Goal: Browse casually: Explore the website without a specific task or goal

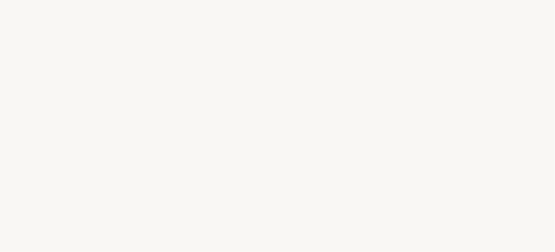
select select "FR"
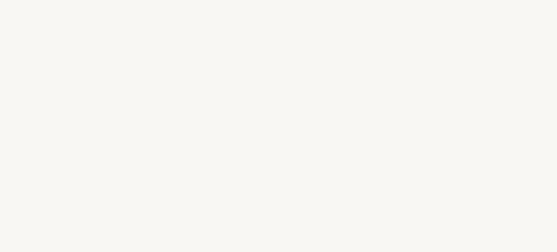
select select "FR"
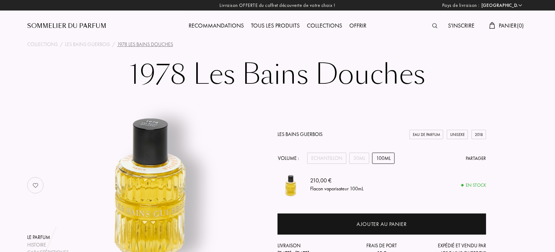
click at [263, 25] on div "Tous les produits" at bounding box center [275, 25] width 56 height 9
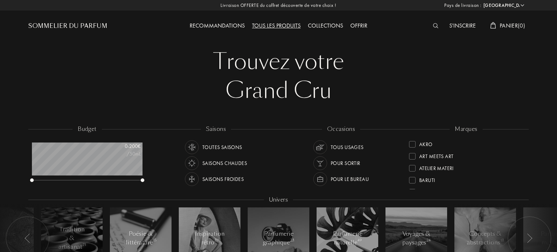
select select "FR"
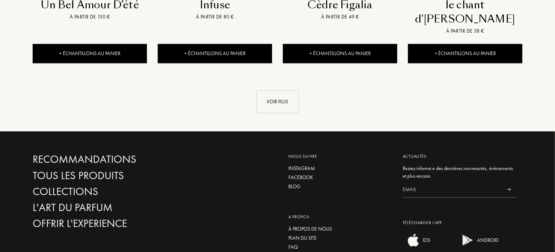
scroll to position [878, 0]
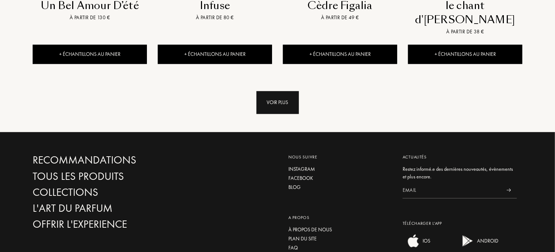
click at [292, 91] on div "Voir plus" at bounding box center [277, 102] width 42 height 23
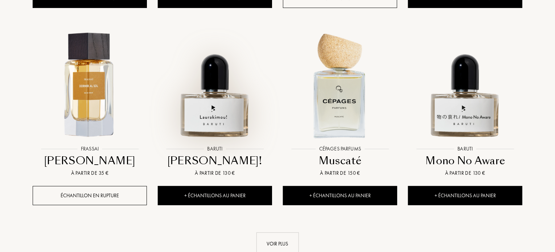
scroll to position [1411, 0]
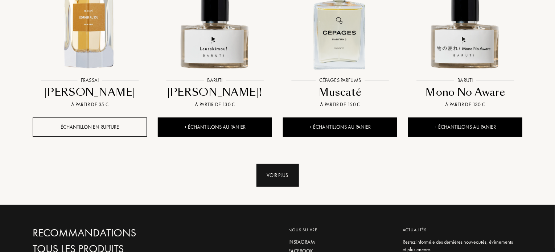
click at [275, 164] on div "Voir plus" at bounding box center [277, 175] width 42 height 23
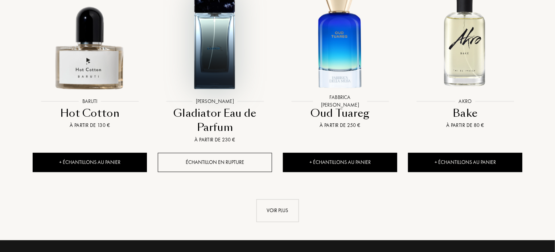
scroll to position [2059, 0]
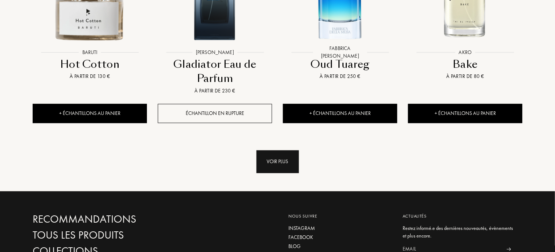
click at [269, 151] on div "Voir plus" at bounding box center [277, 162] width 42 height 23
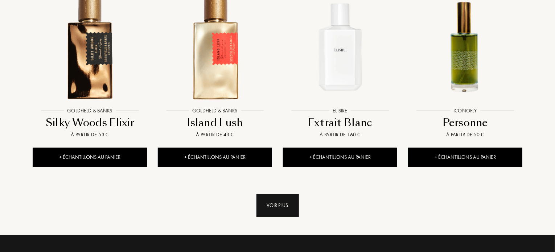
scroll to position [2607, 0]
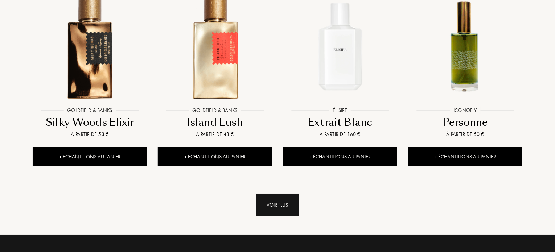
click at [287, 194] on div "Voir plus" at bounding box center [277, 205] width 42 height 23
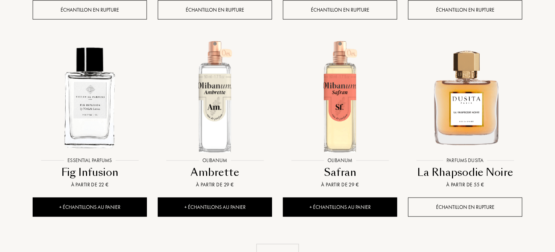
scroll to position [3192, 0]
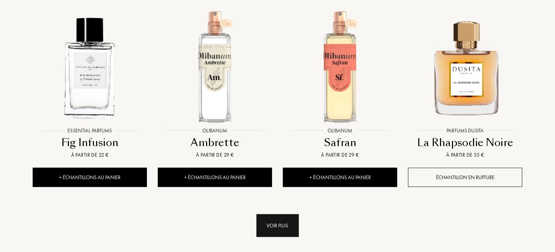
click at [284, 214] on div "Voir plus" at bounding box center [277, 225] width 42 height 23
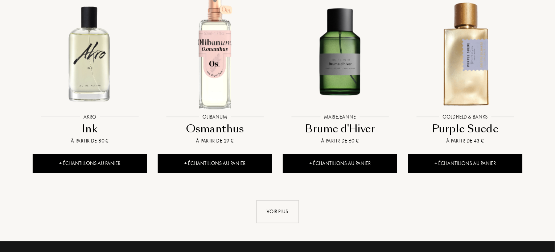
scroll to position [3803, 0]
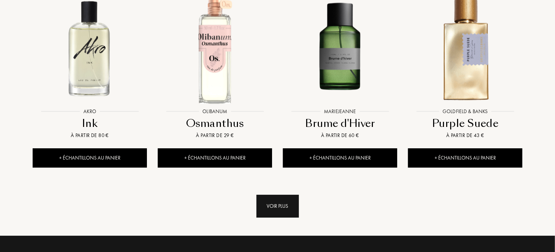
click at [263, 195] on div "Voir plus" at bounding box center [277, 206] width 42 height 23
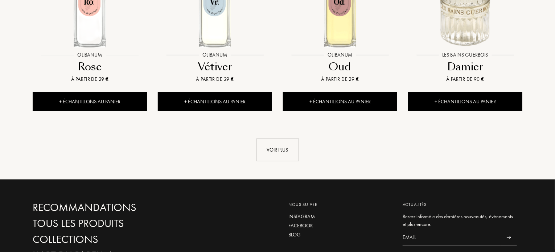
scroll to position [4462, 0]
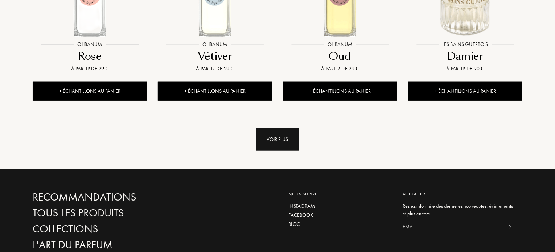
click at [280, 128] on div "Voir plus" at bounding box center [277, 139] width 42 height 23
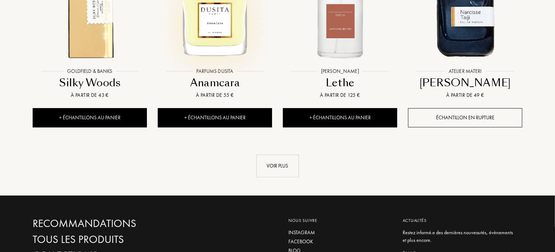
scroll to position [5028, 0]
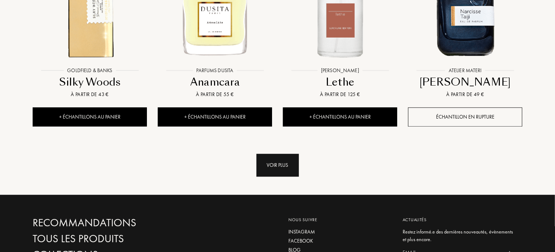
click at [274, 154] on div "Voir plus" at bounding box center [277, 165] width 42 height 23
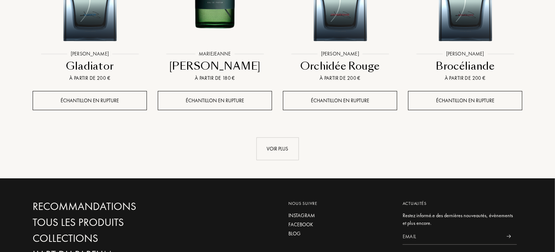
scroll to position [5639, 0]
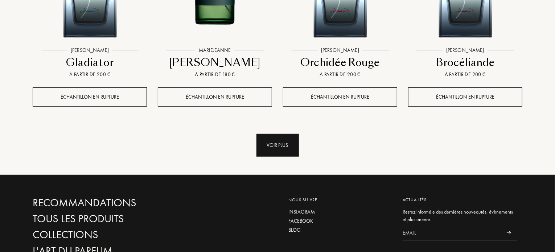
click at [266, 134] on div "Voir plus" at bounding box center [277, 145] width 42 height 23
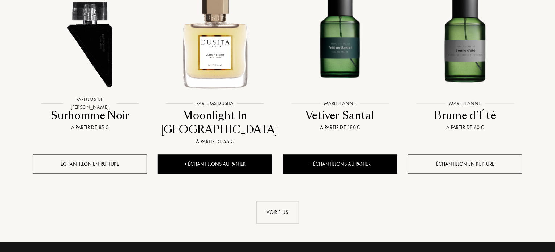
scroll to position [6178, 0]
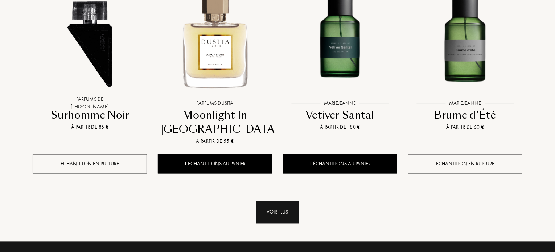
click at [273, 201] on div "Voir plus" at bounding box center [277, 212] width 42 height 23
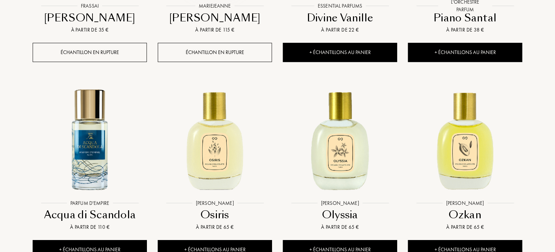
scroll to position [6716, 0]
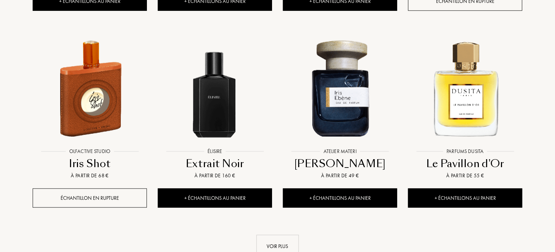
scroll to position [7343, 0]
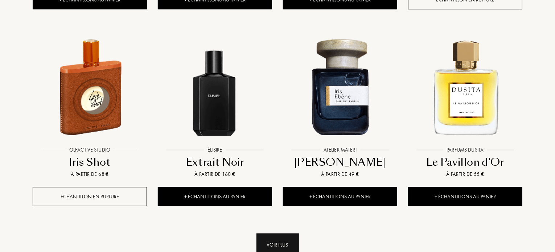
click at [270, 234] on div "Voir plus" at bounding box center [277, 245] width 42 height 23
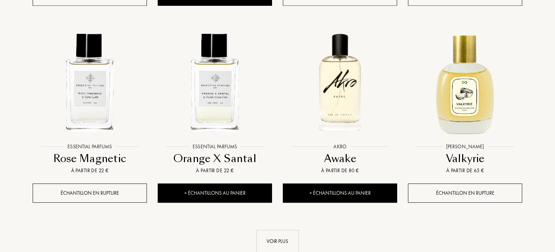
scroll to position [7955, 0]
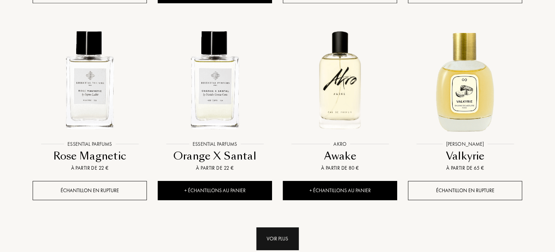
click at [277, 227] on div "Voir plus" at bounding box center [277, 238] width 42 height 23
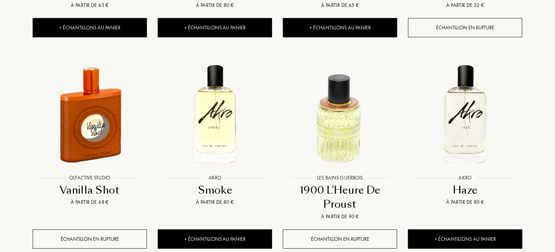
scroll to position [8513, 0]
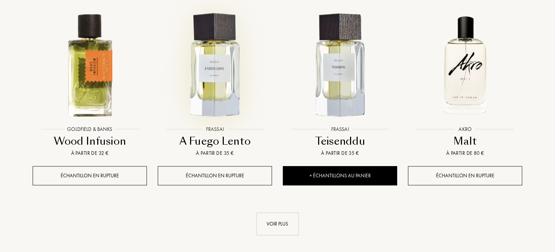
scroll to position [9208, 0]
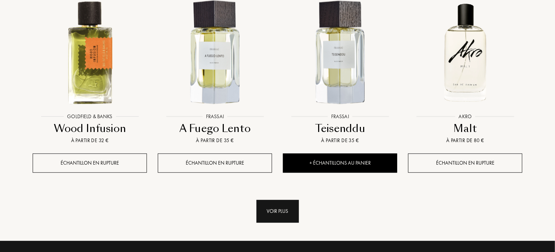
click at [274, 200] on div "Voir plus" at bounding box center [277, 211] width 42 height 23
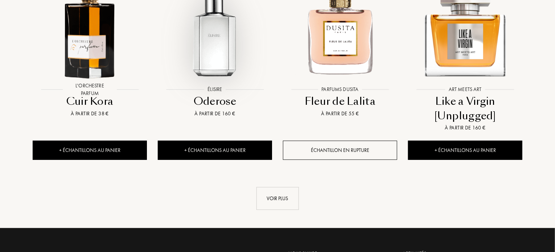
scroll to position [9828, 0]
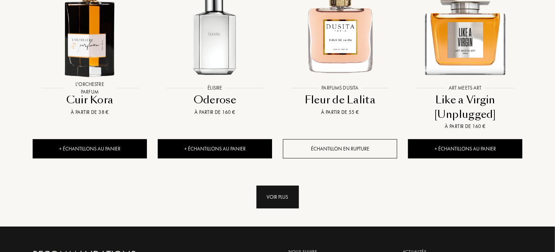
click at [269, 186] on div "Voir plus" at bounding box center [277, 197] width 42 height 23
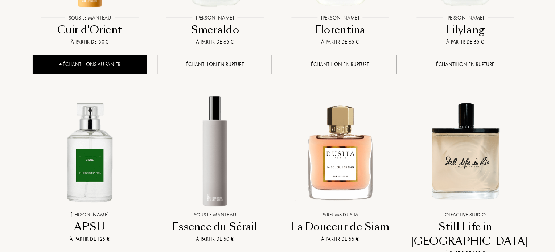
scroll to position [10929, 0]
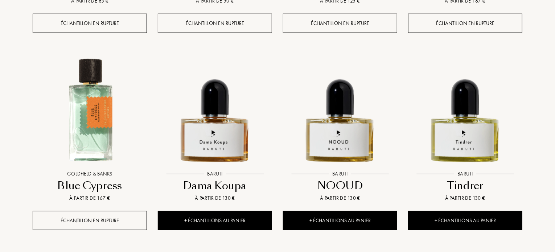
scroll to position [11575, 0]
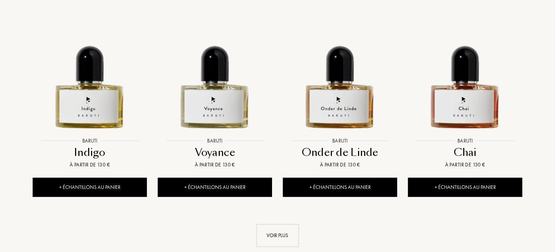
scroll to position [12201, 0]
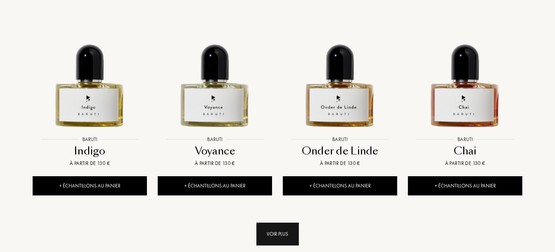
click at [269, 223] on div "Voir plus" at bounding box center [277, 234] width 42 height 23
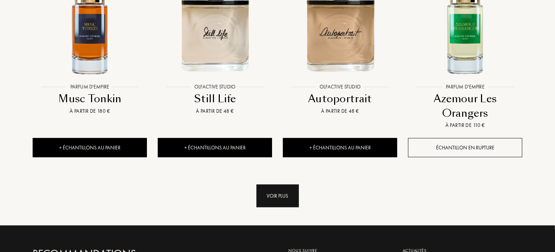
scroll to position [12857, 0]
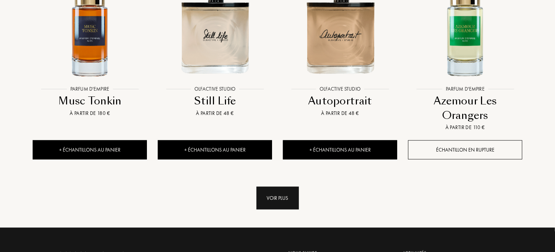
click at [286, 187] on div "Voir plus" at bounding box center [277, 198] width 42 height 23
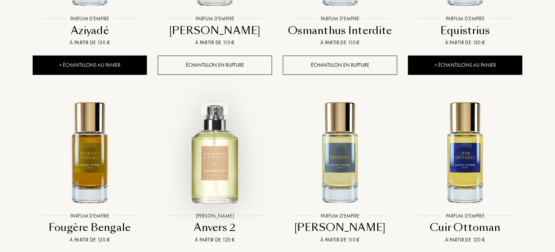
scroll to position [13337, 0]
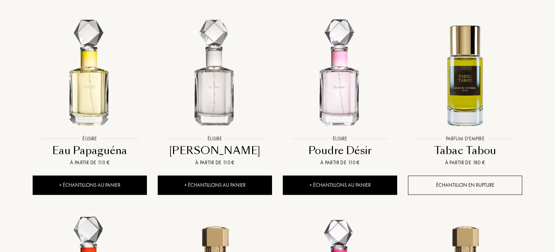
scroll to position [11806, 0]
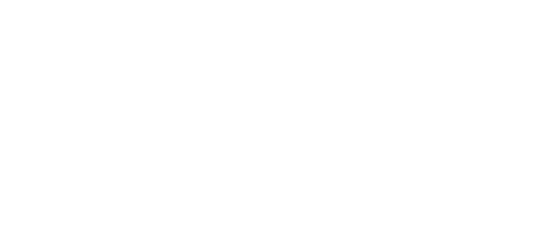
select select "FR"
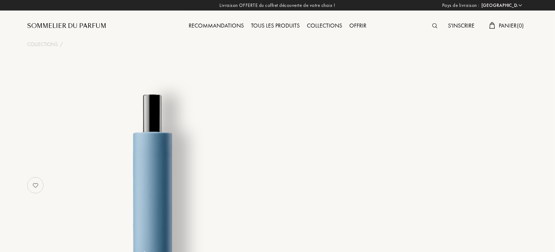
select select "3"
